Goal: Task Accomplishment & Management: Manage account settings

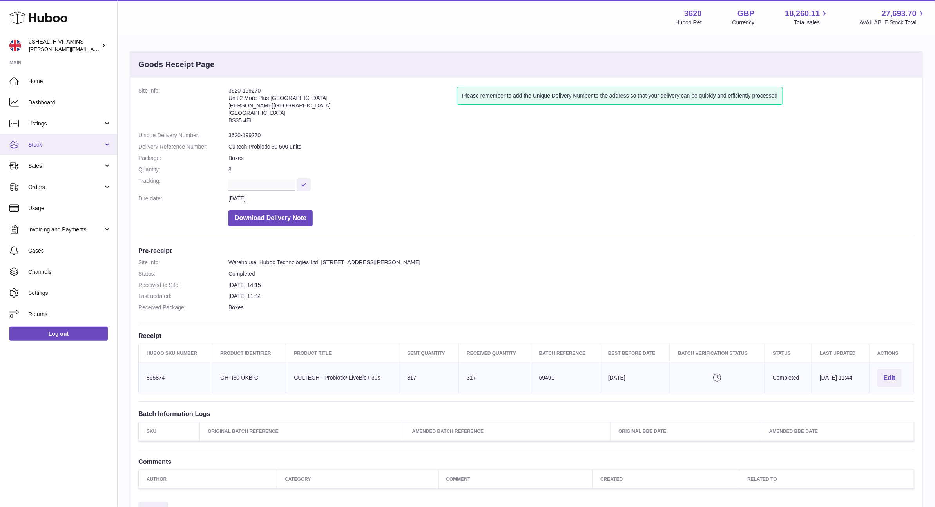
click at [60, 135] on link "Stock" at bounding box center [58, 144] width 117 height 21
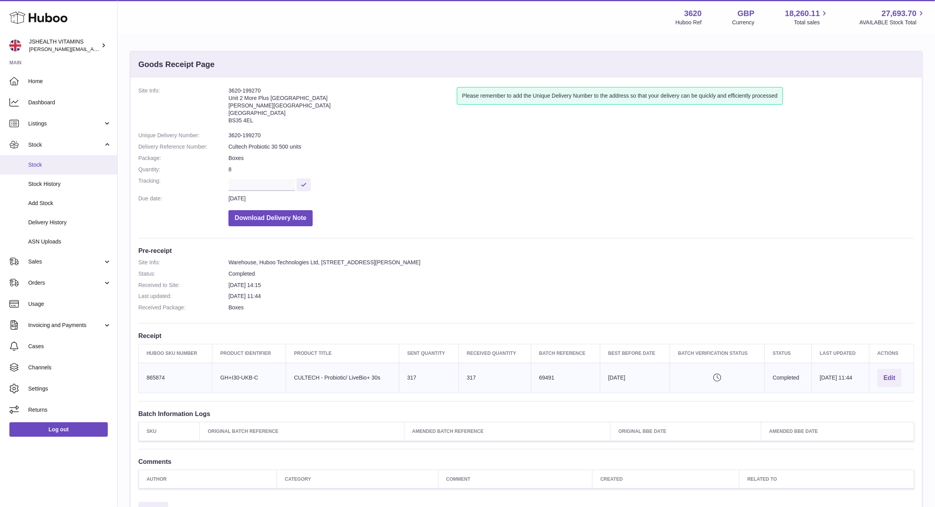
click at [49, 165] on span "Stock" at bounding box center [69, 164] width 83 height 7
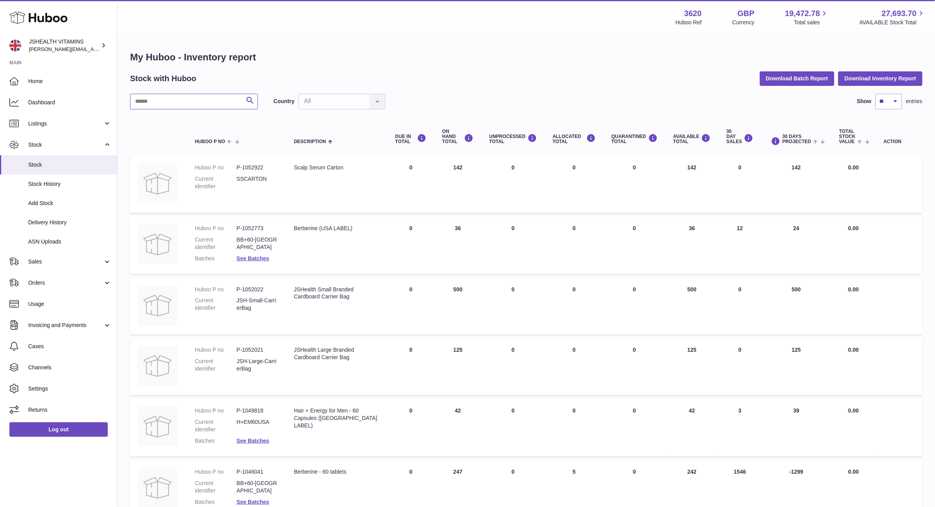
click at [172, 103] on input "text" at bounding box center [194, 102] width 128 height 16
paste input "******"
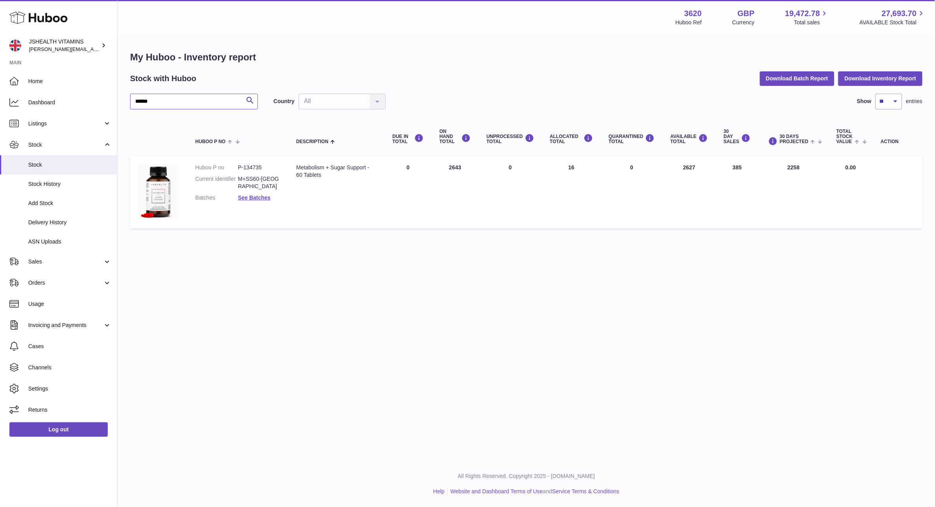
type input "******"
click at [891, 81] on button "Download Inventory Report" at bounding box center [880, 78] width 84 height 14
click at [41, 264] on span "Sales" at bounding box center [65, 261] width 75 height 7
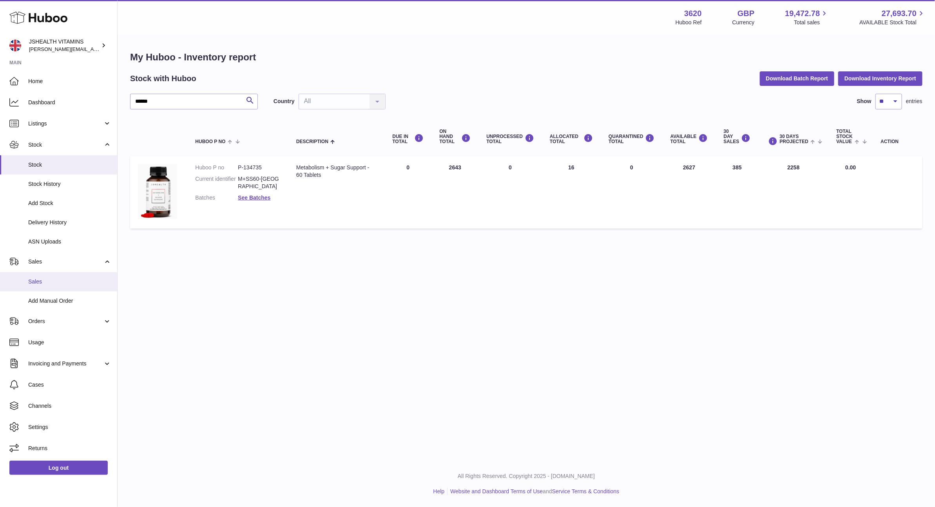
click at [42, 280] on span "Sales" at bounding box center [69, 281] width 83 height 7
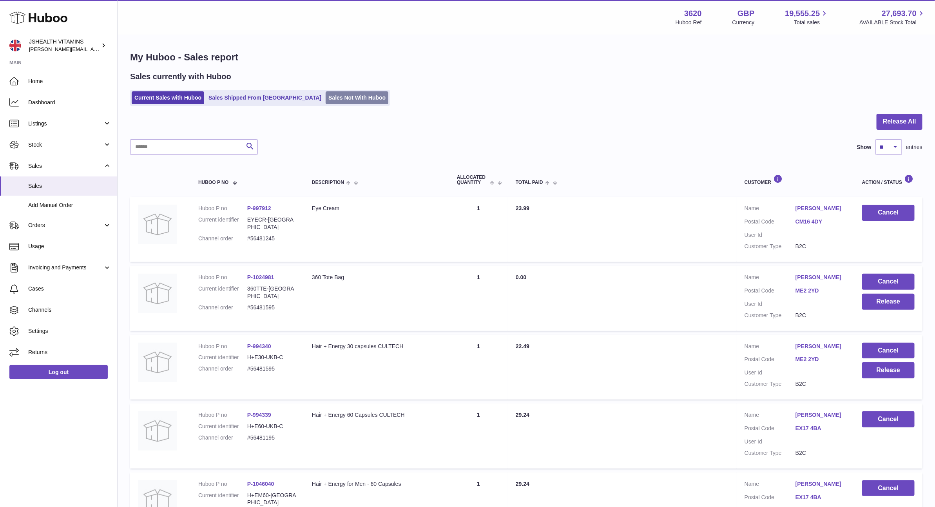
click at [331, 101] on link "Sales Not With Huboo" at bounding box center [357, 97] width 63 height 13
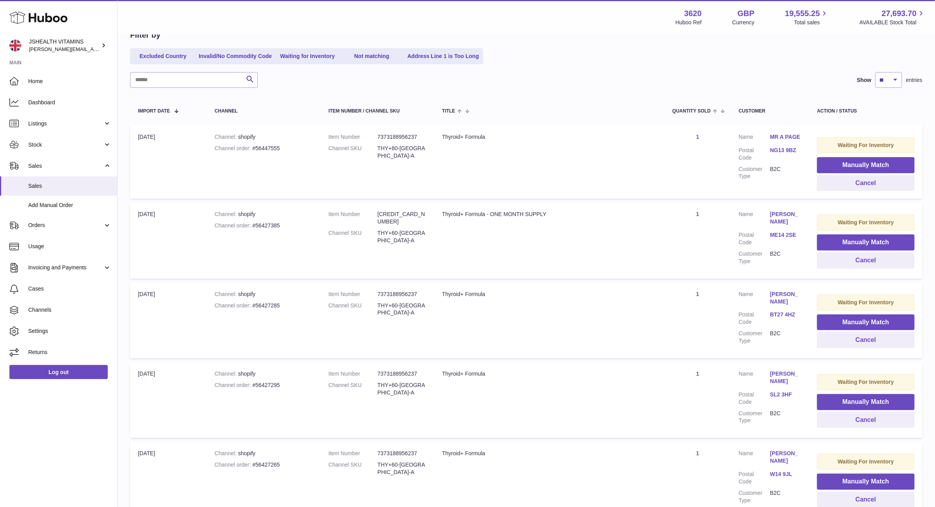
scroll to position [94, 0]
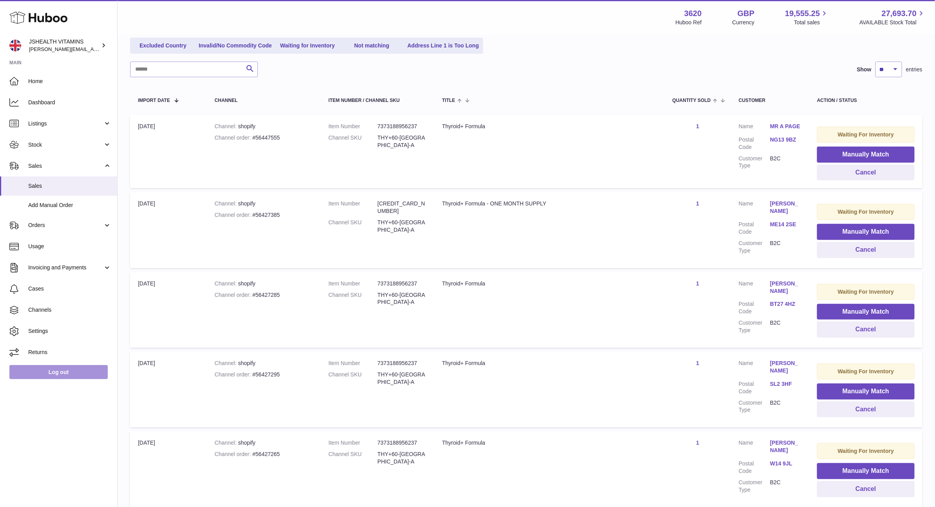
click at [98, 374] on link "Log out" at bounding box center [58, 372] width 98 height 14
